Goal: Information Seeking & Learning: Learn about a topic

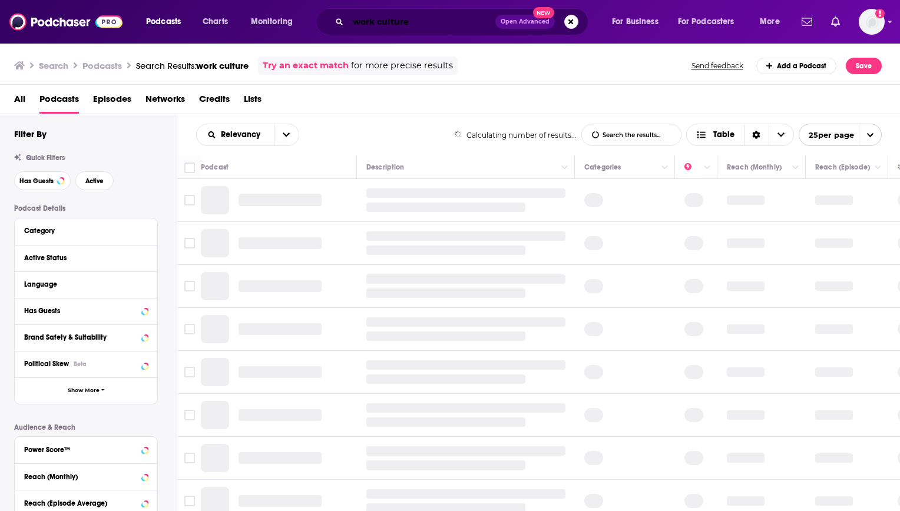
click at [411, 24] on input "work culture" at bounding box center [421, 21] width 147 height 19
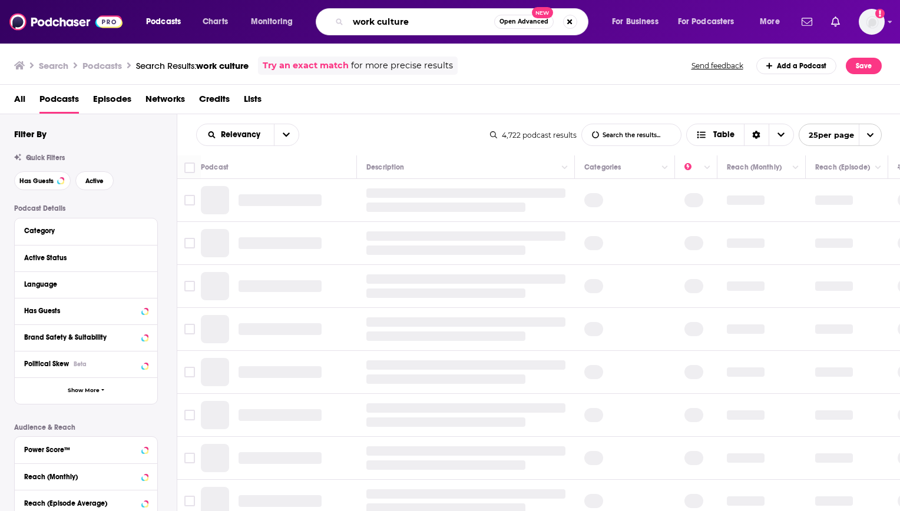
click at [411, 24] on input "work culture" at bounding box center [421, 21] width 146 height 19
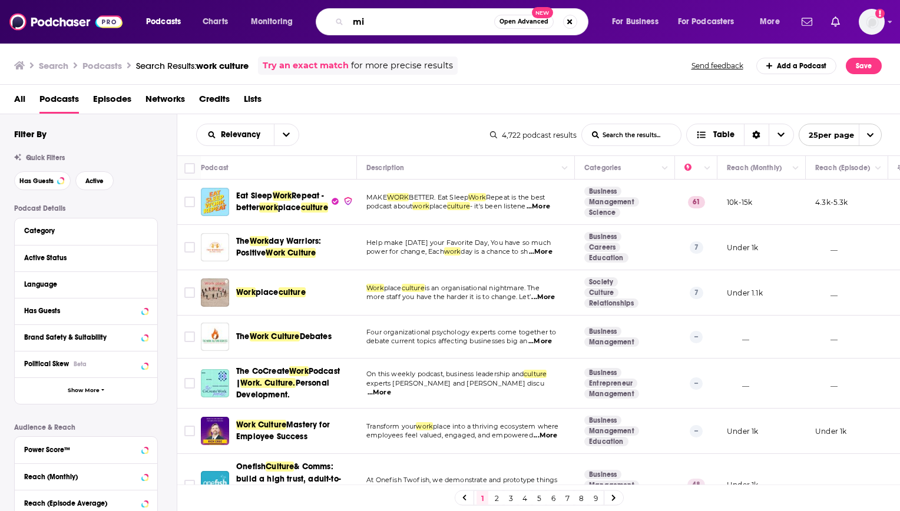
type input "m"
type input "finding mastery"
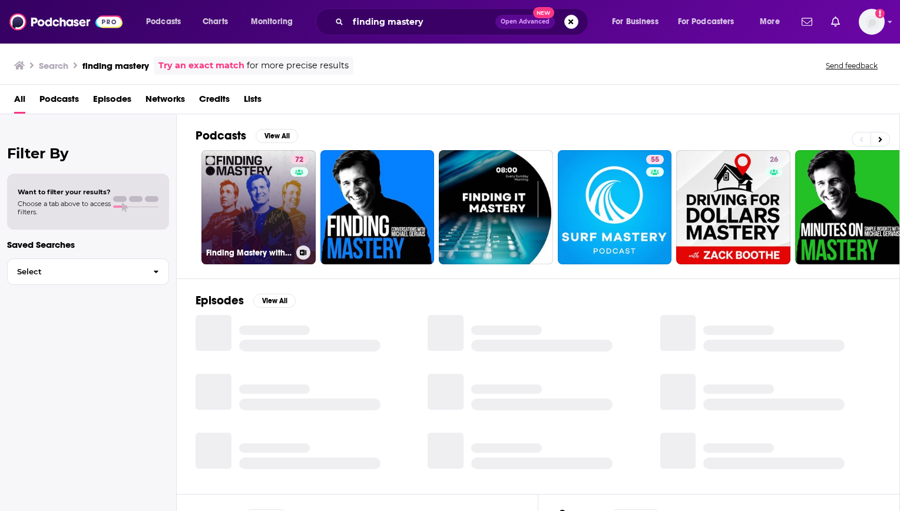
click at [267, 185] on link "72 Finding Mastery with [PERSON_NAME]" at bounding box center [259, 207] width 114 height 114
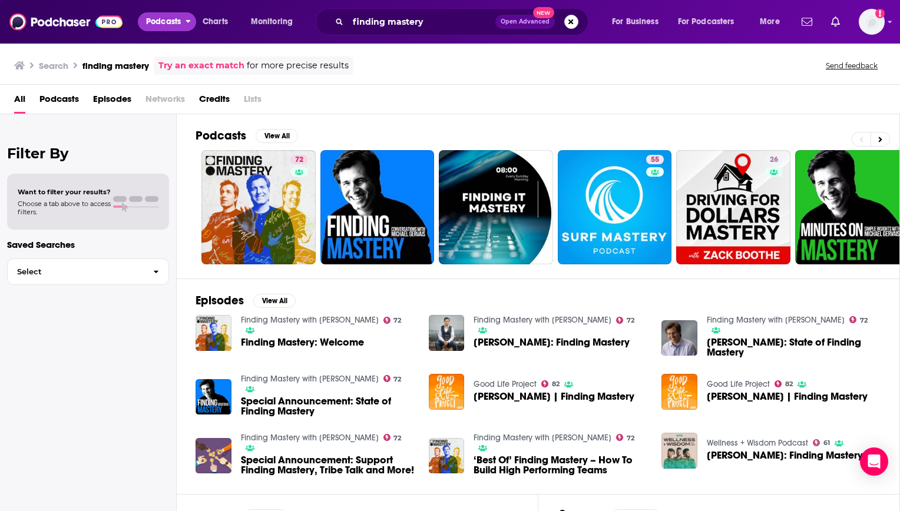
click at [159, 21] on span "Podcasts" at bounding box center [163, 22] width 35 height 16
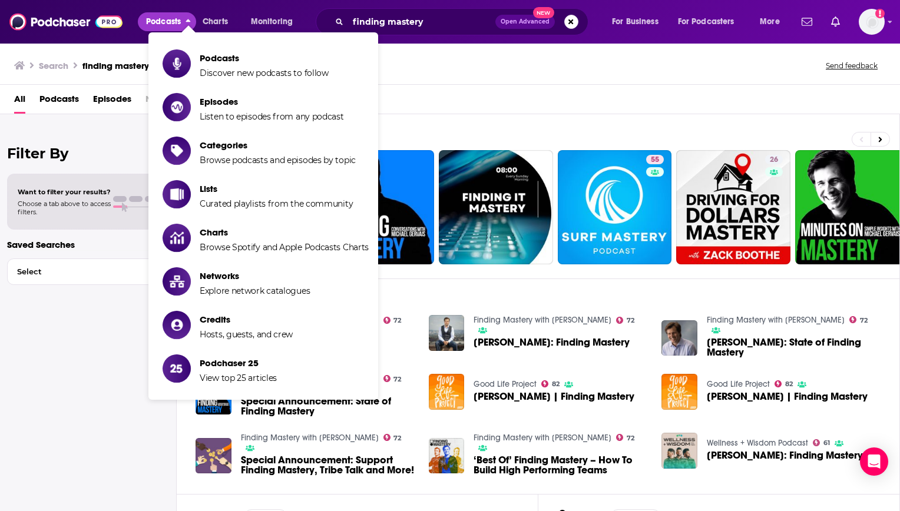
click at [159, 21] on span "Podcasts" at bounding box center [163, 22] width 35 height 16
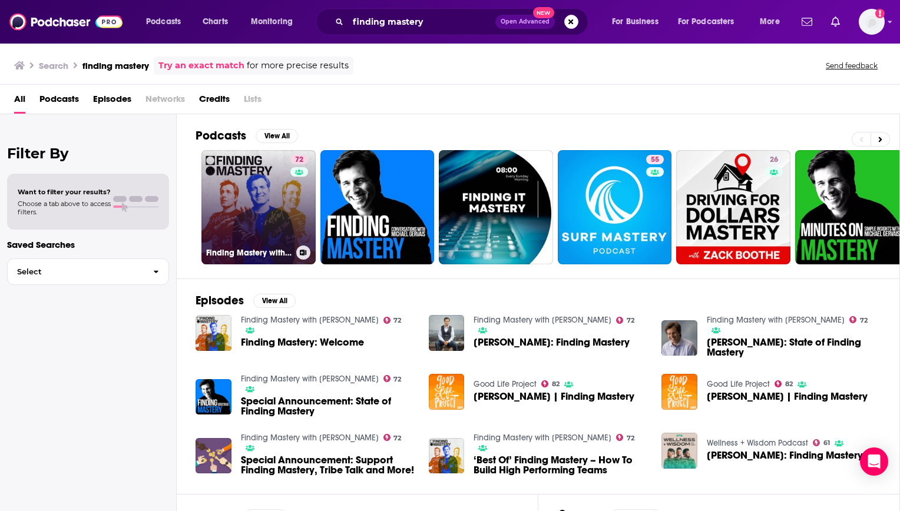
click at [253, 216] on link "72 Finding Mastery with [PERSON_NAME]" at bounding box center [259, 207] width 114 height 114
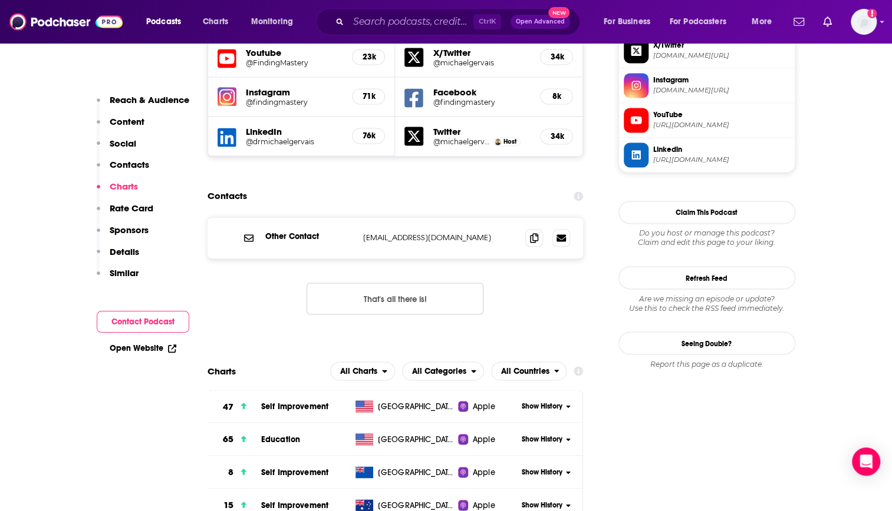
scroll to position [1061, 0]
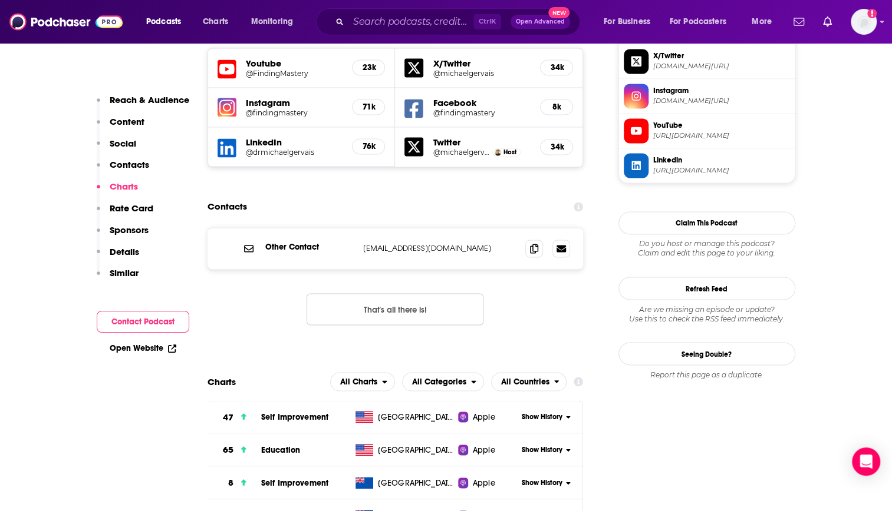
click at [282, 412] on span "Self Improvement" at bounding box center [294, 417] width 67 height 10
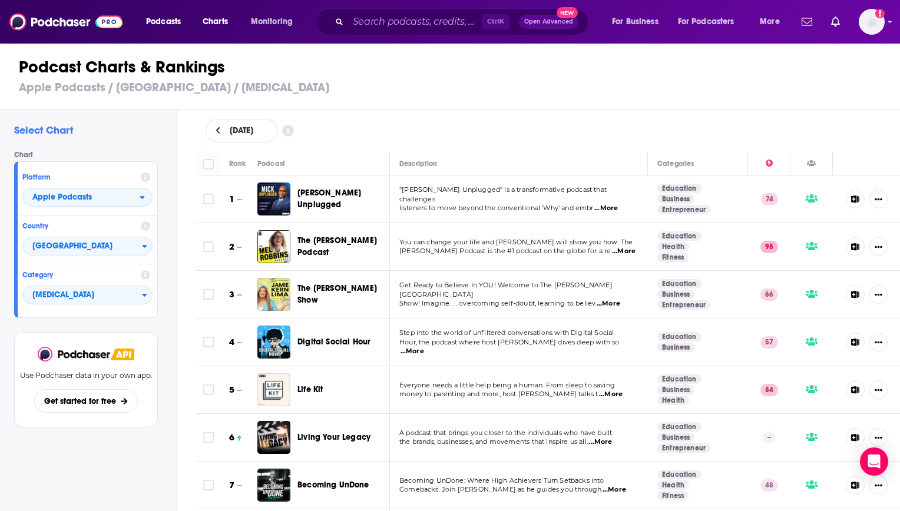
click at [612, 204] on span "...More" at bounding box center [607, 208] width 24 height 9
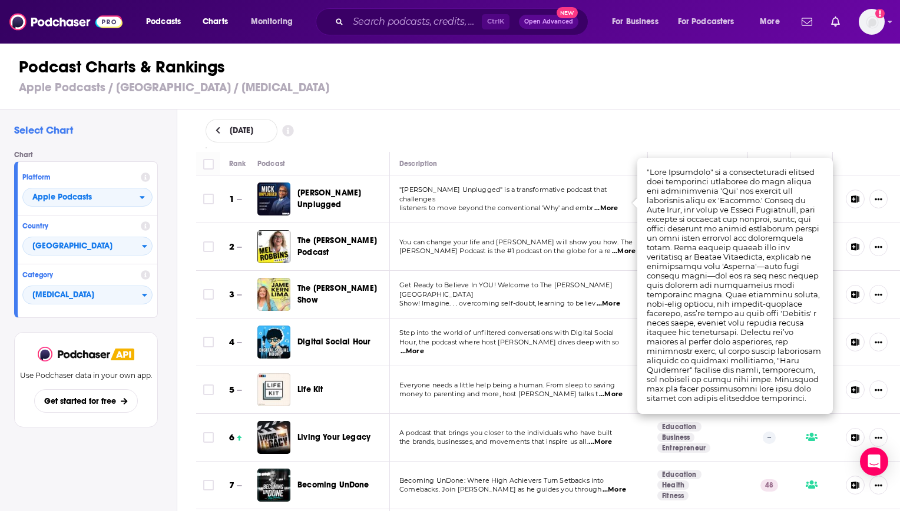
click at [463, 141] on div "[DATE]" at bounding box center [549, 131] width 686 height 24
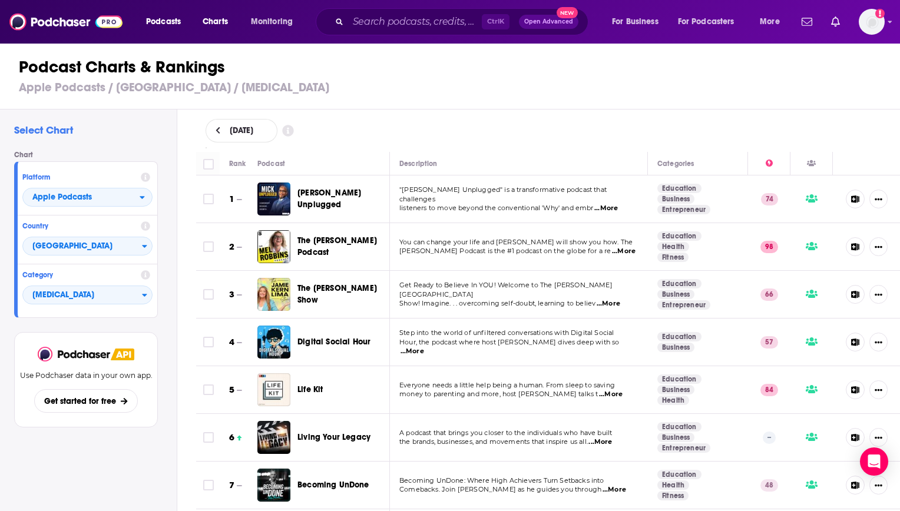
click at [338, 198] on span "[PERSON_NAME] Unplugged" at bounding box center [330, 199] width 64 height 22
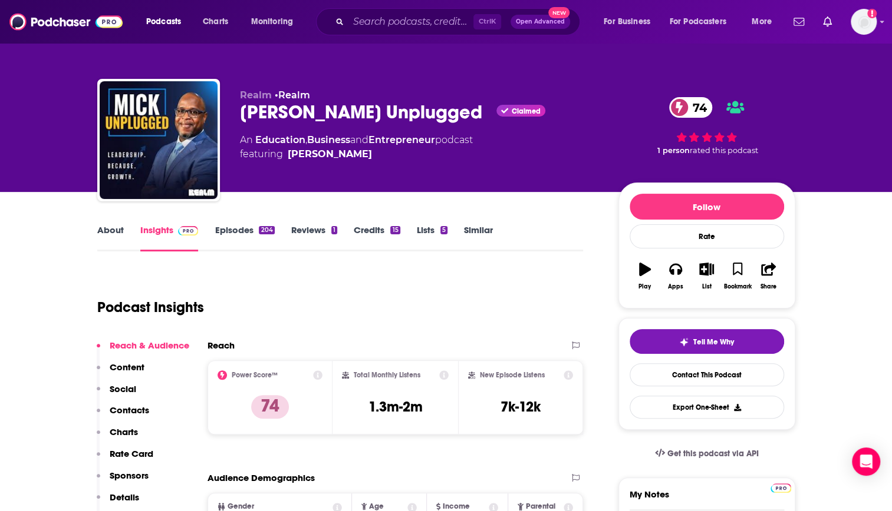
click at [232, 227] on link "Episodes 204" at bounding box center [244, 238] width 60 height 27
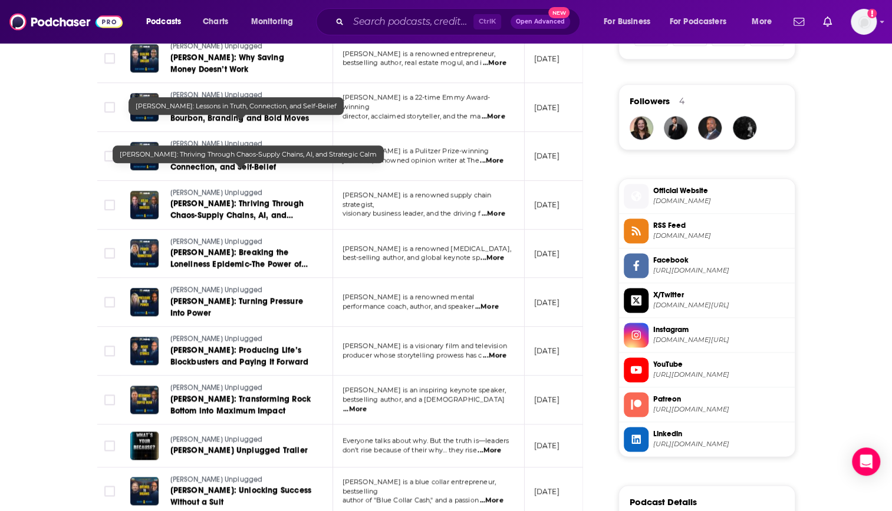
scroll to position [825, 0]
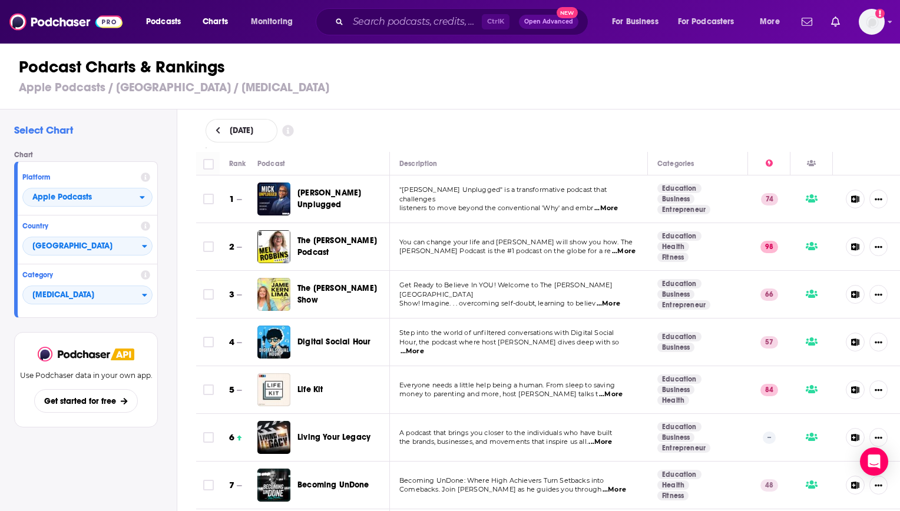
scroll to position [59, 0]
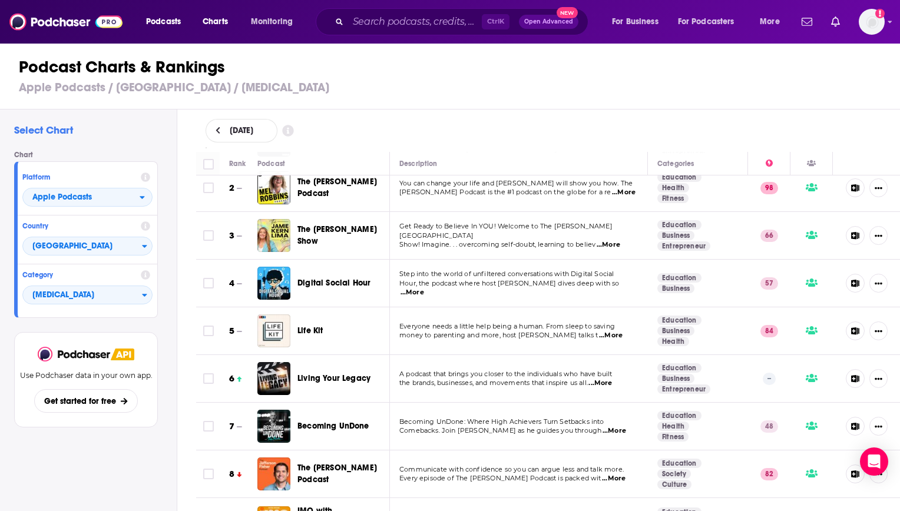
click at [617, 240] on span "...More" at bounding box center [609, 244] width 24 height 9
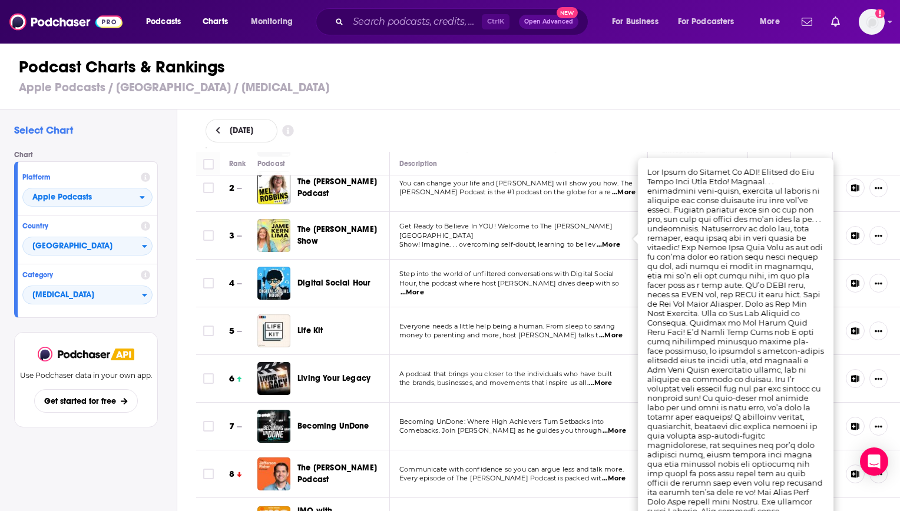
click at [374, 269] on div "Digital Social Hour" at bounding box center [349, 283] width 103 height 33
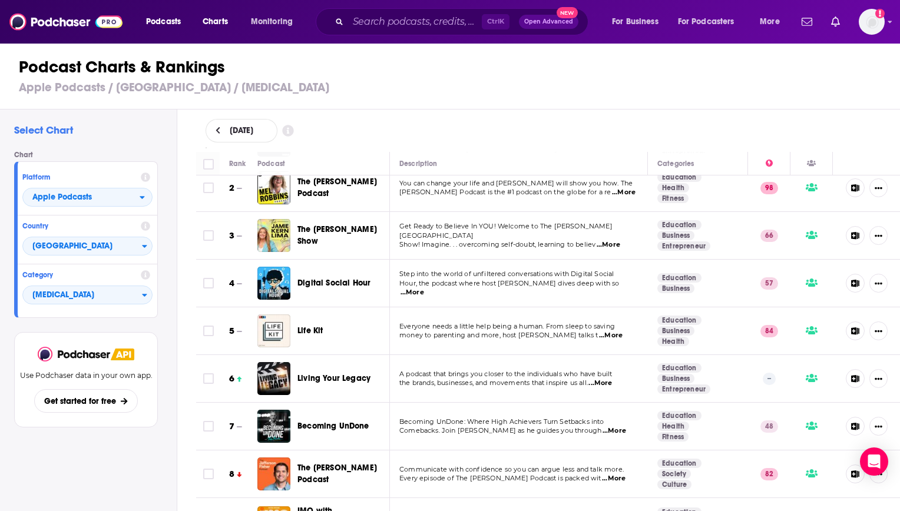
click at [424, 288] on span "...More" at bounding box center [413, 292] width 24 height 9
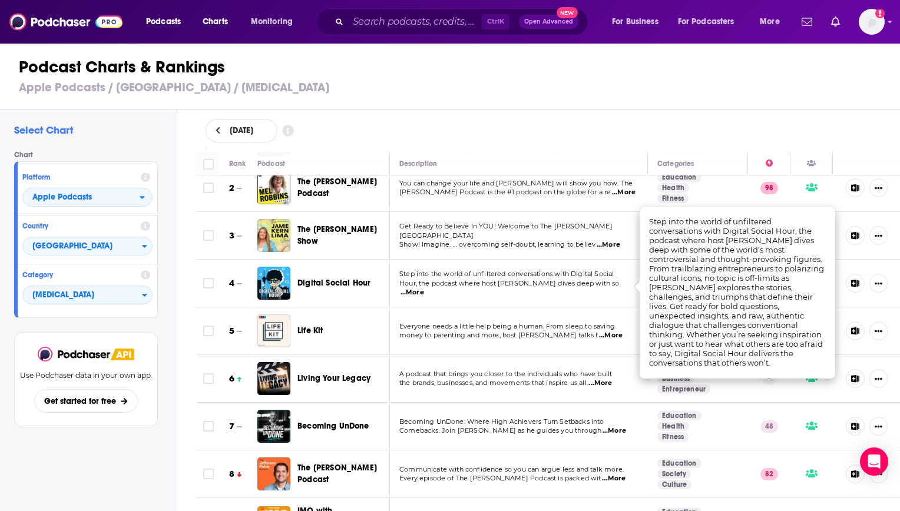
click at [503, 81] on h3 "Apple Podcasts / [GEOGRAPHIC_DATA] / [MEDICAL_DATA]" at bounding box center [455, 87] width 873 height 15
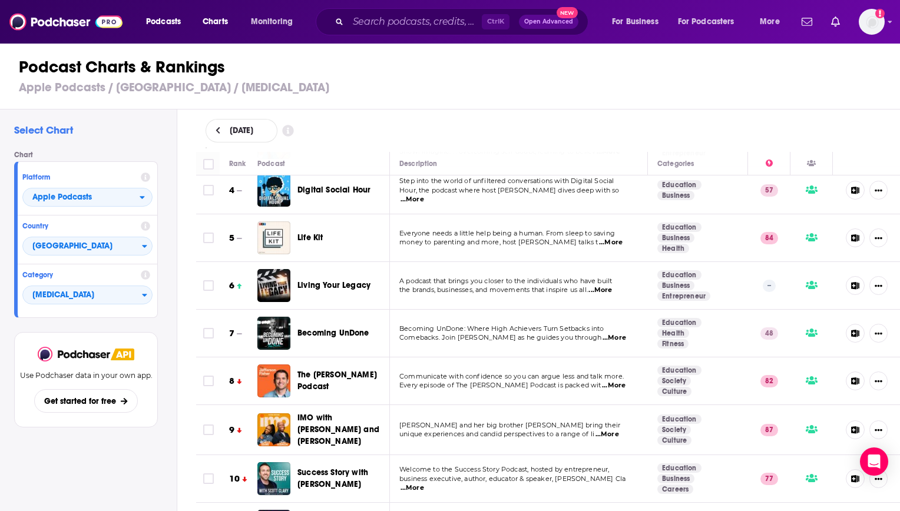
scroll to position [177, 0]
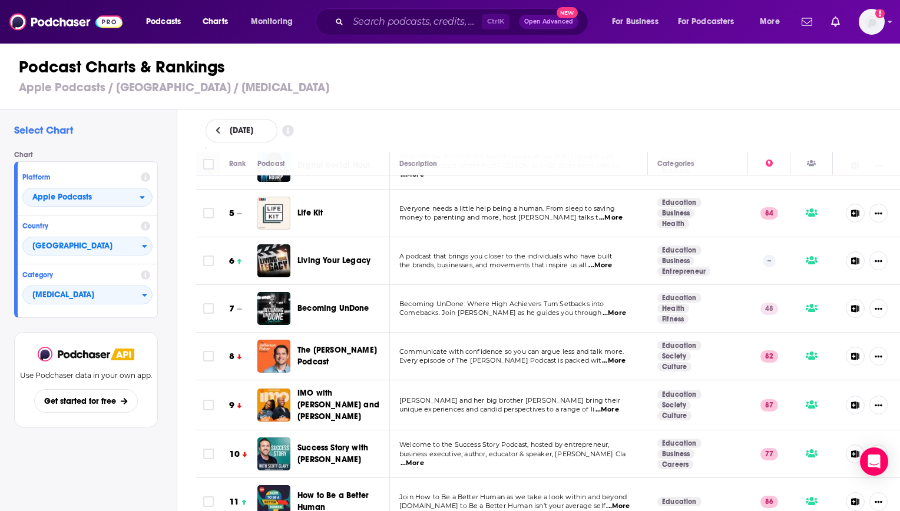
click at [608, 356] on span "...More" at bounding box center [614, 360] width 24 height 9
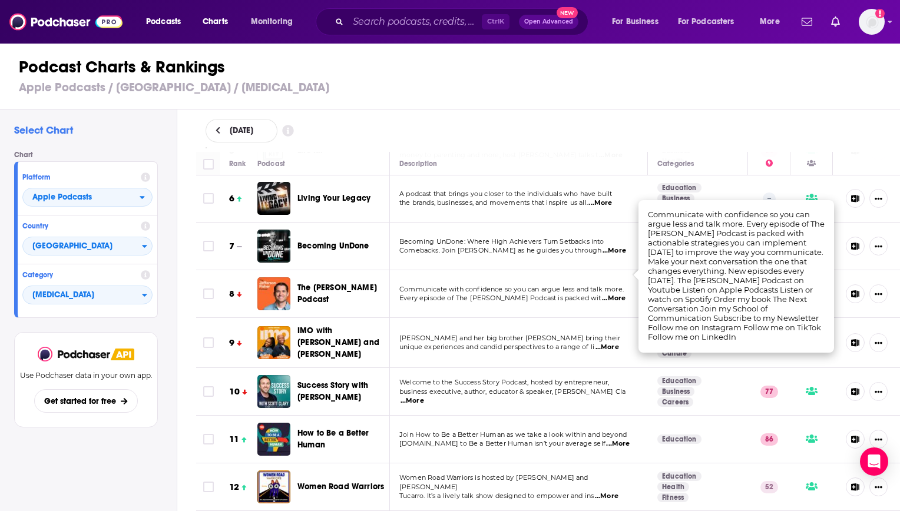
scroll to position [295, 0]
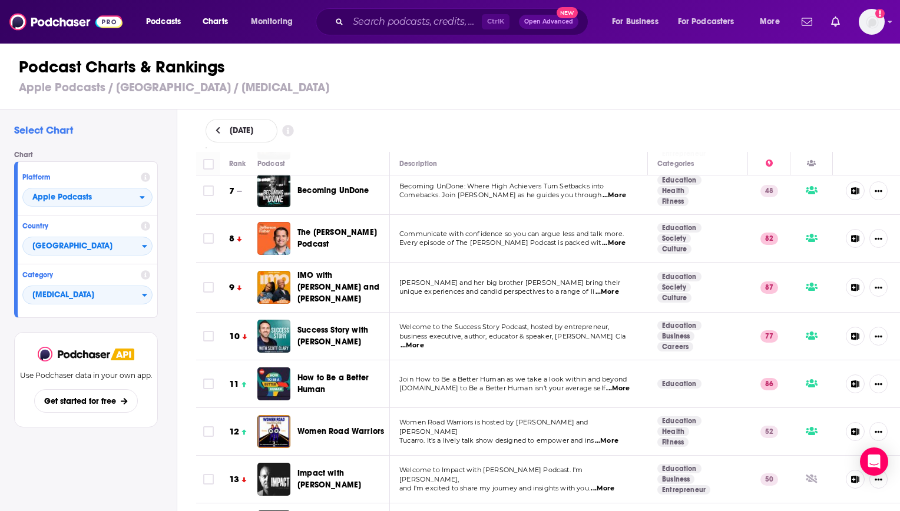
click at [424, 341] on span "...More" at bounding box center [413, 345] width 24 height 9
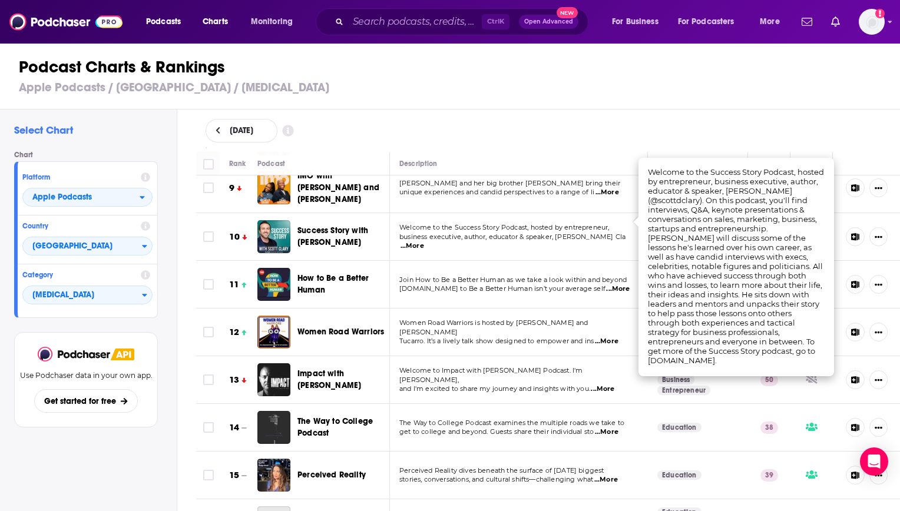
scroll to position [412, 0]
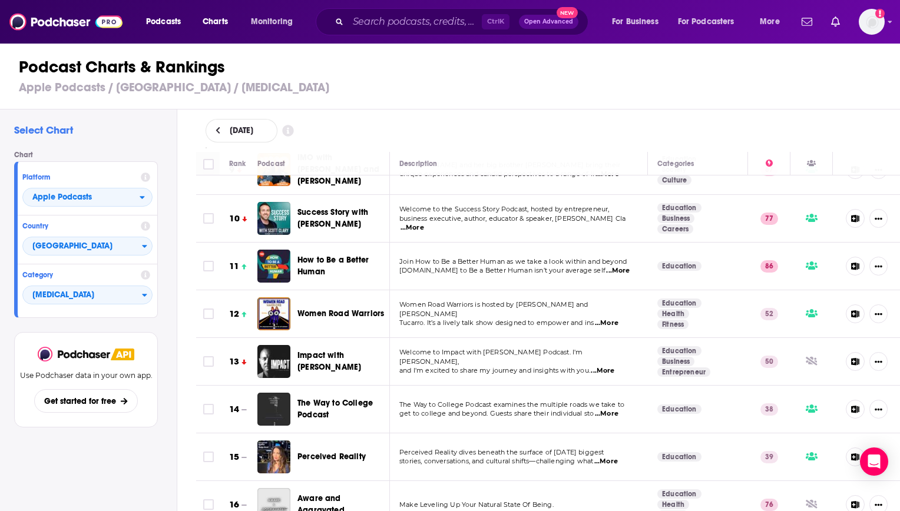
click at [465, 105] on div "Podcast Charts & Rankings Apple Podcasts / [GEOGRAPHIC_DATA] / [MEDICAL_DATA]" at bounding box center [455, 75] width 910 height 67
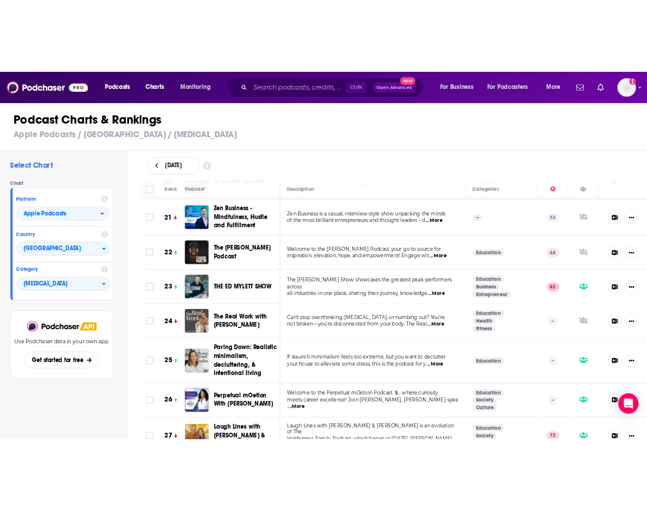
scroll to position [825, 0]
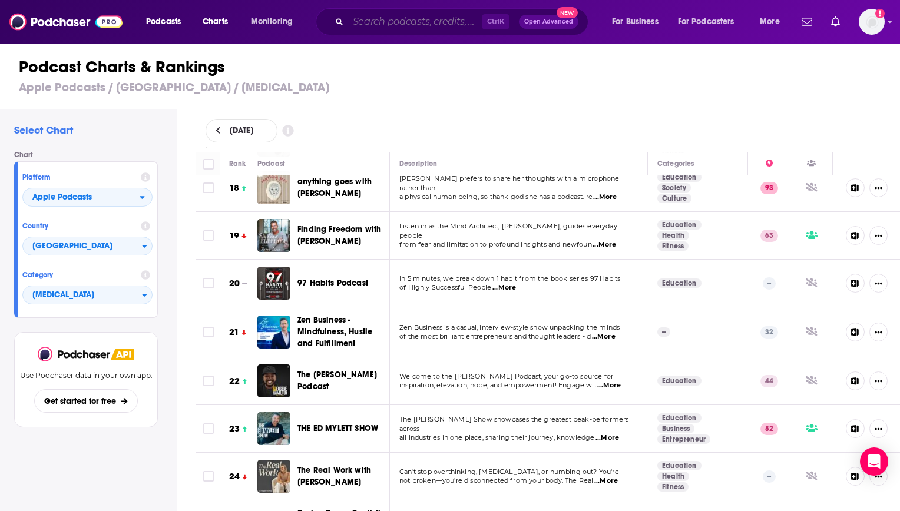
click at [348, 20] on input "Search podcasts, credits, & more..." at bounding box center [415, 21] width 134 height 19
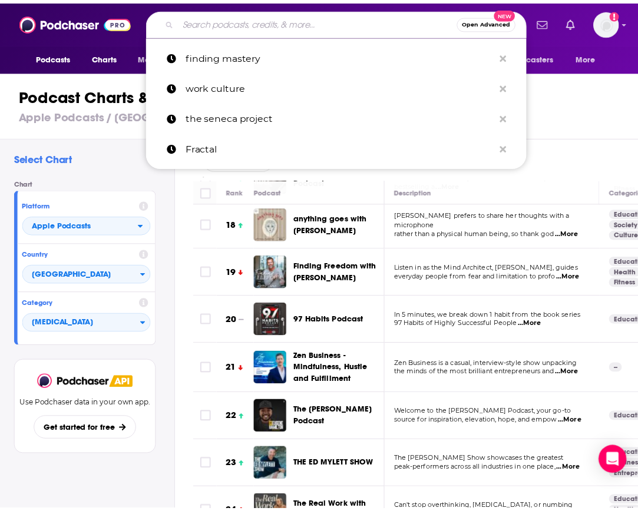
scroll to position [765, 0]
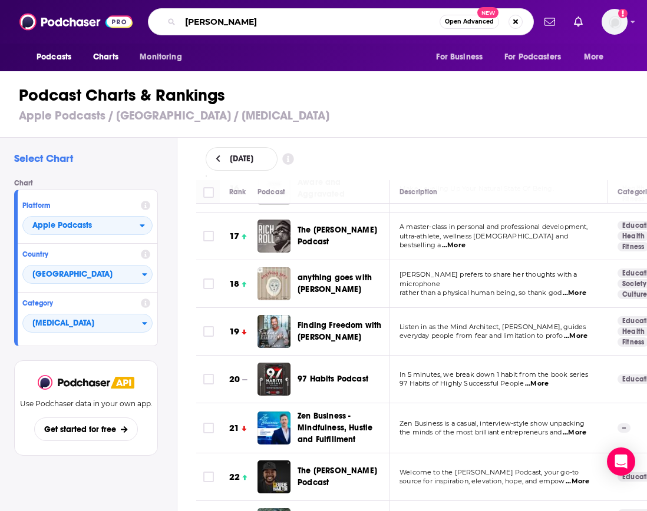
type input "[PERSON_NAME]"
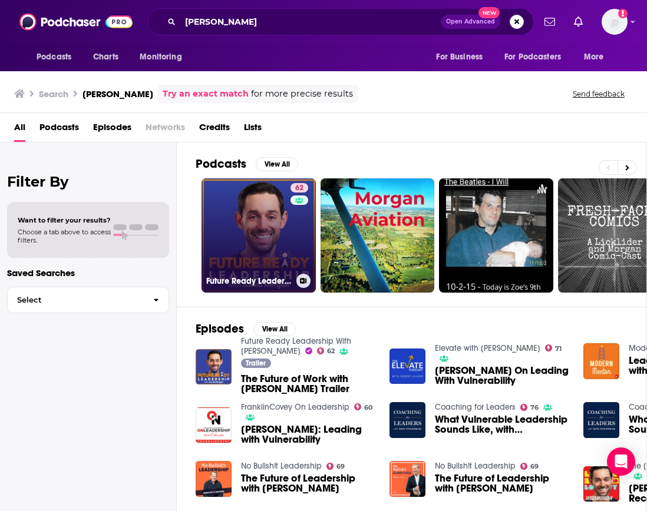
click at [264, 209] on link "62 Future Ready Leadership With [PERSON_NAME]" at bounding box center [259, 236] width 114 height 114
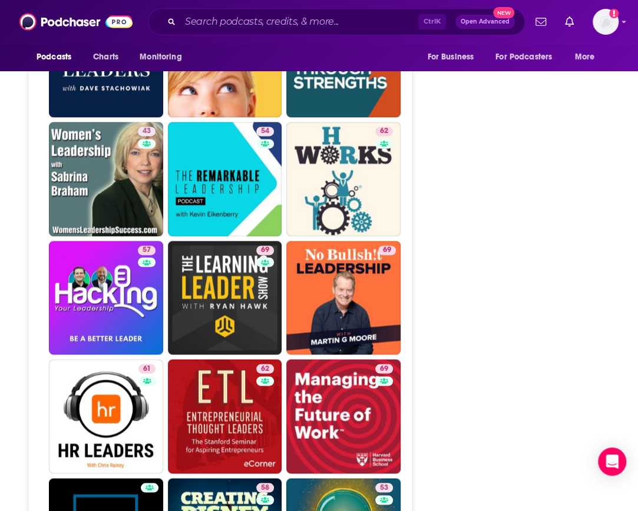
scroll to position [2750, 0]
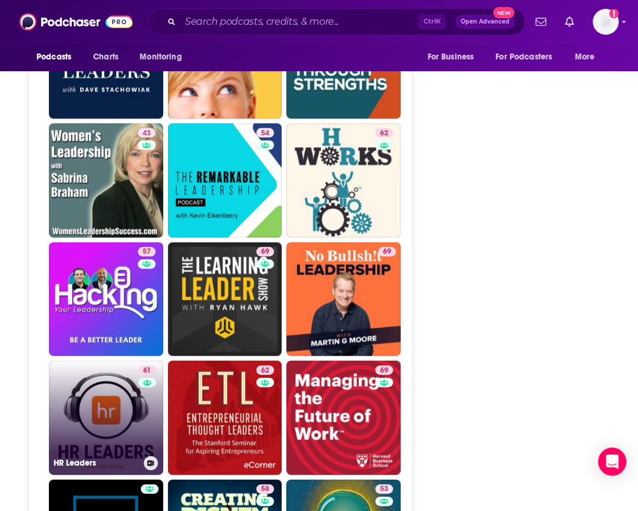
click at [104, 361] on link "61 HR Leaders" at bounding box center [106, 418] width 114 height 114
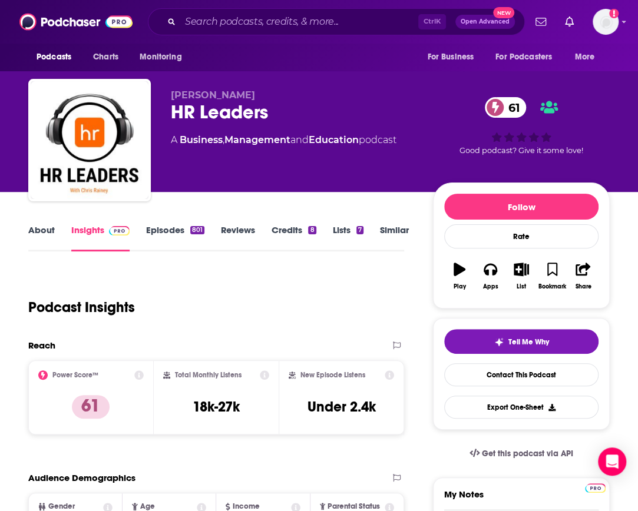
type input "[URL][DOMAIN_NAME]"
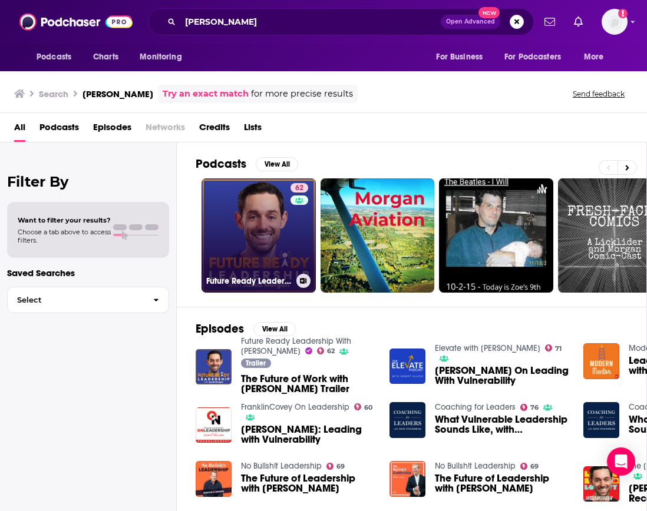
click at [259, 219] on link "62 Future Ready Leadership With [PERSON_NAME]" at bounding box center [259, 236] width 114 height 114
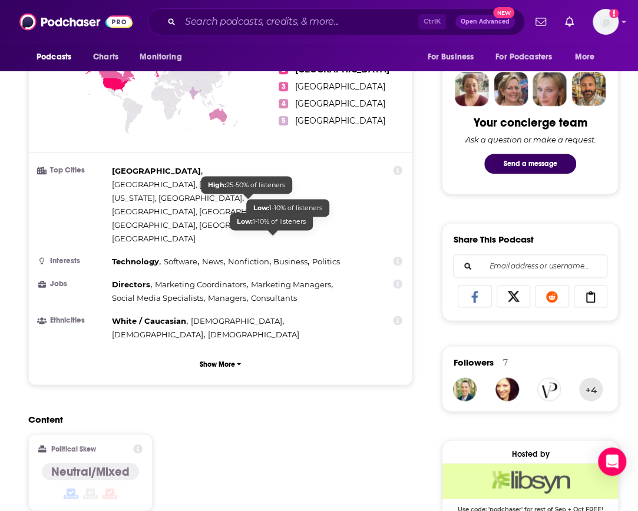
scroll to position [589, 0]
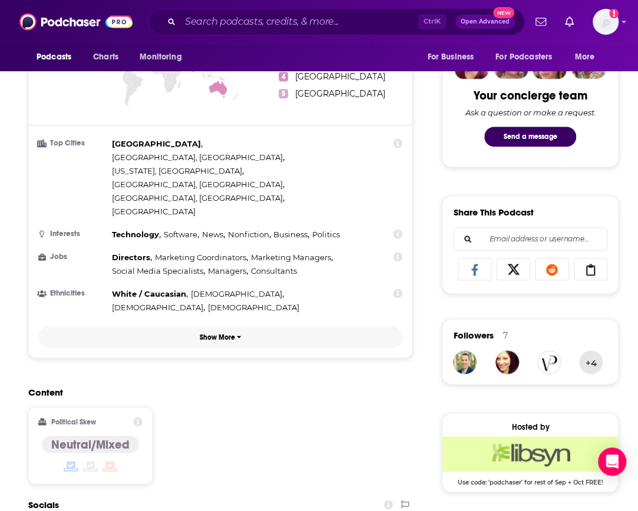
click at [221, 334] on p "Show More" at bounding box center [217, 338] width 35 height 8
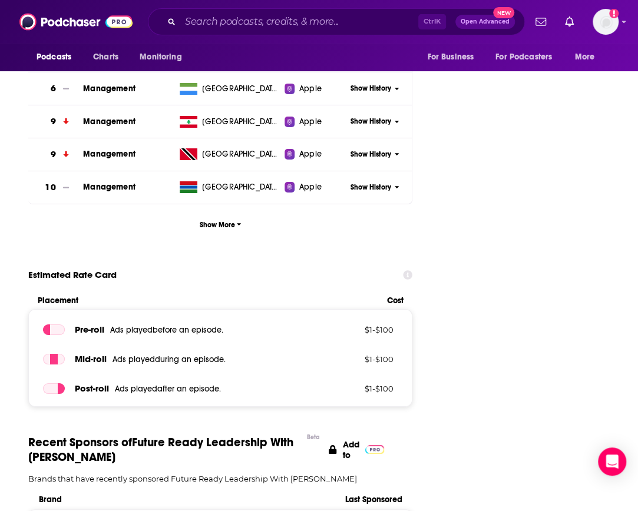
scroll to position [1768, 0]
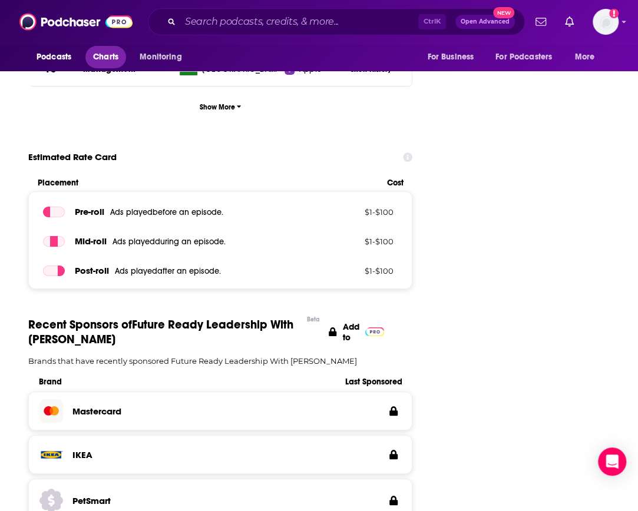
click at [110, 51] on span "Charts" at bounding box center [105, 57] width 25 height 16
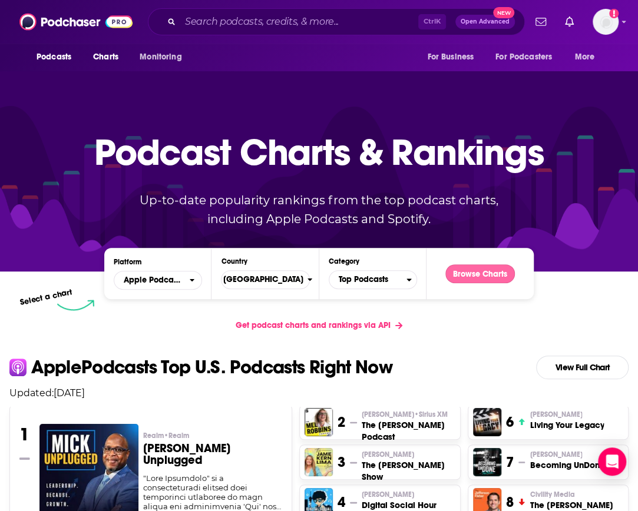
click at [483, 275] on button "Browse Charts" at bounding box center [480, 274] width 70 height 19
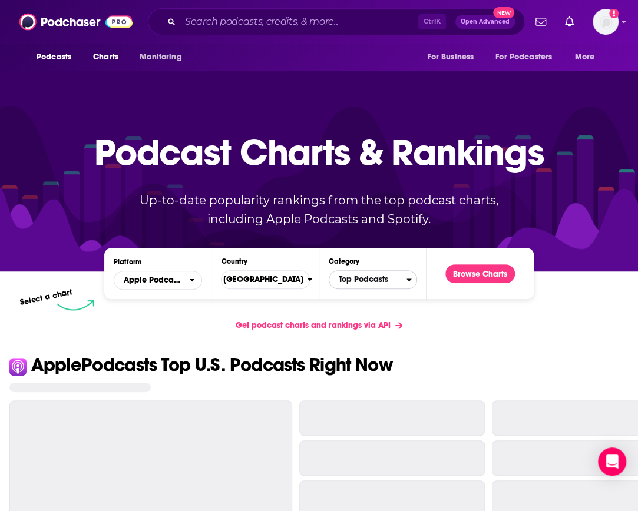
click at [387, 275] on span "Top Podcasts" at bounding box center [367, 280] width 77 height 20
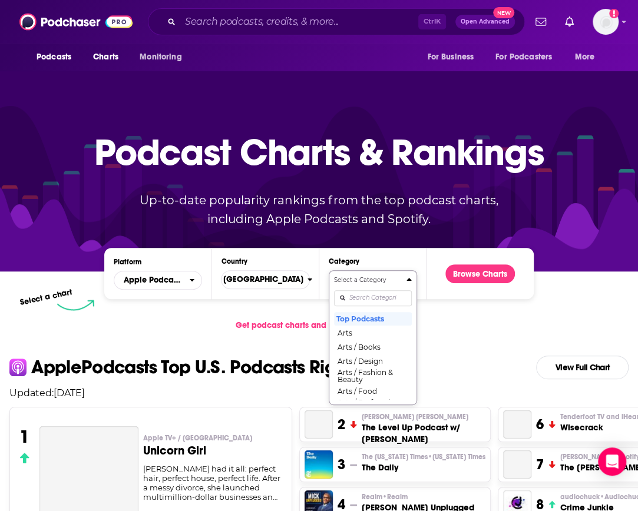
click at [388, 293] on input "Categories" at bounding box center [373, 298] width 78 height 16
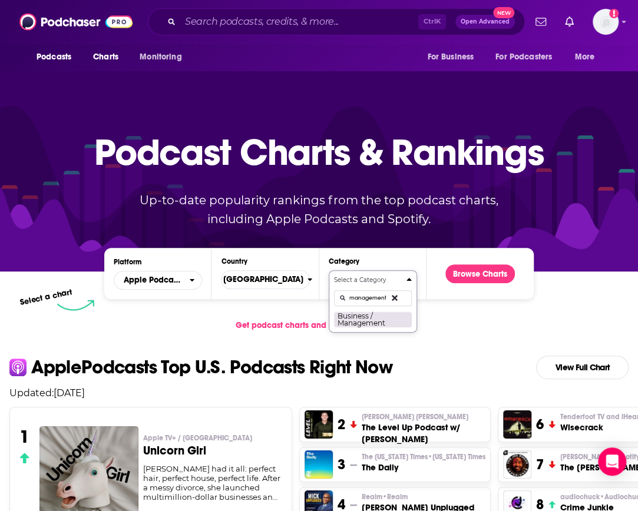
type input "management"
click at [385, 317] on button "Business / Management" at bounding box center [373, 320] width 78 height 16
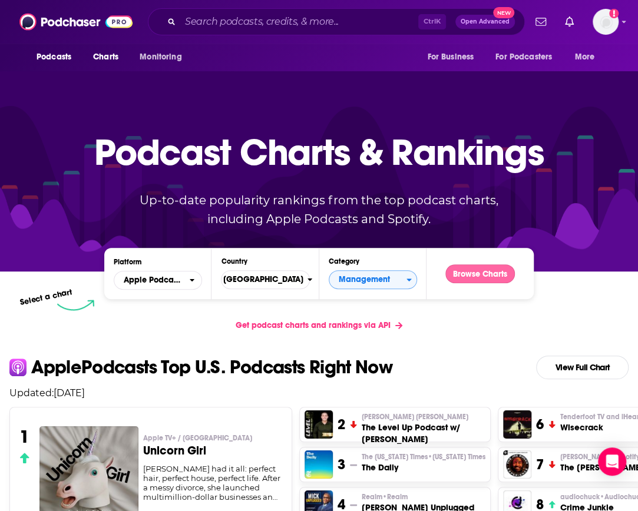
click at [488, 273] on button "Browse Charts" at bounding box center [480, 274] width 70 height 19
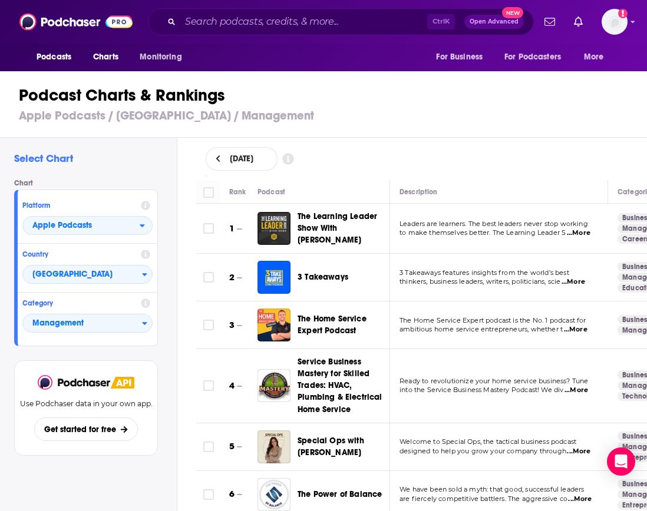
click at [449, 122] on h3 "Apple Podcasts / [GEOGRAPHIC_DATA] / Management" at bounding box center [328, 115] width 619 height 15
click at [457, 141] on div "[DATE]" at bounding box center [422, 159] width 470 height 42
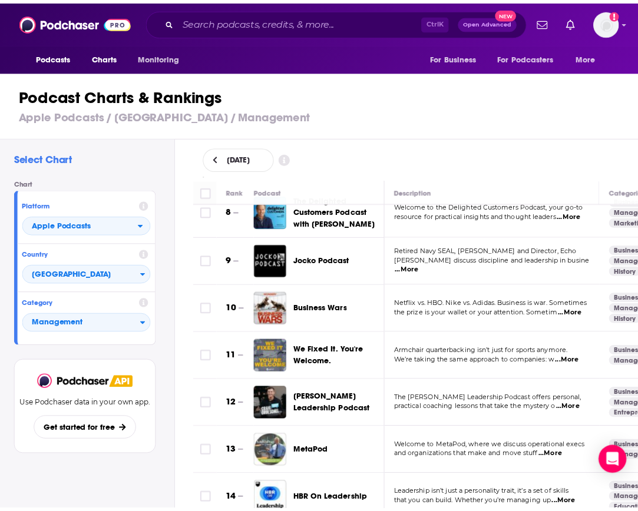
scroll to position [536, 0]
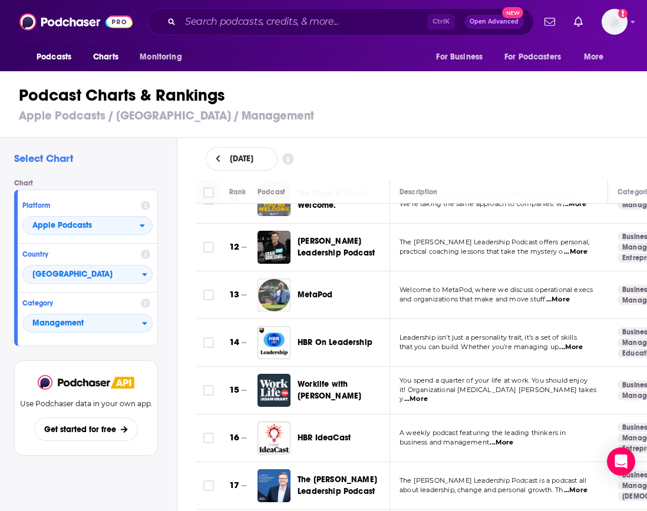
click at [321, 388] on span "Worklife with [PERSON_NAME]" at bounding box center [343, 391] width 90 height 24
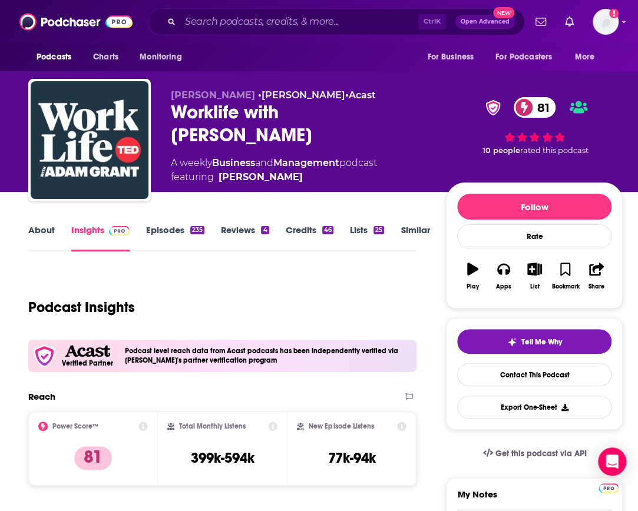
click at [173, 233] on link "Episodes 235" at bounding box center [175, 238] width 58 height 27
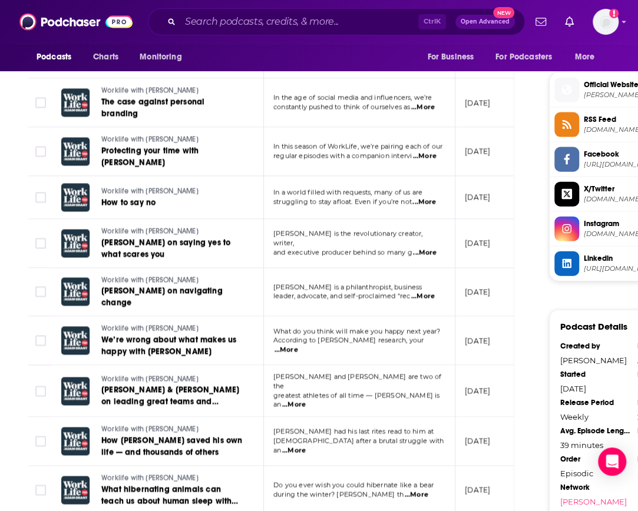
scroll to position [1061, 0]
